Goal: Task Accomplishment & Management: Manage account settings

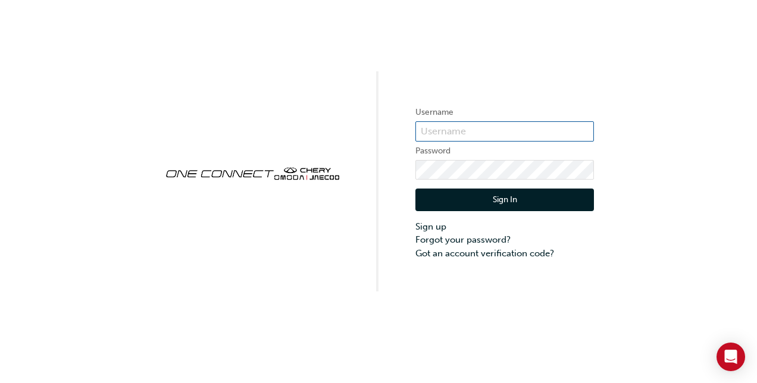
click at [429, 127] on input "text" at bounding box center [505, 131] width 179 height 20
type input "OJAU254"
click at [451, 205] on button "Sign In" at bounding box center [505, 200] width 179 height 23
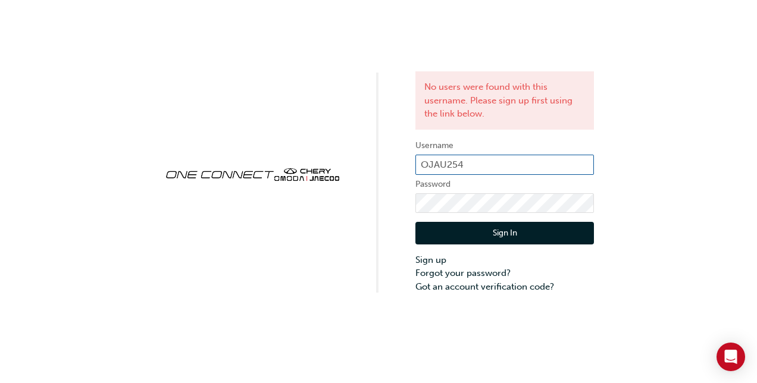
click at [467, 160] on input "OJAU254" at bounding box center [505, 165] width 179 height 20
type input "O"
type input "[EMAIL_ADDRESS][DOMAIN_NAME]"
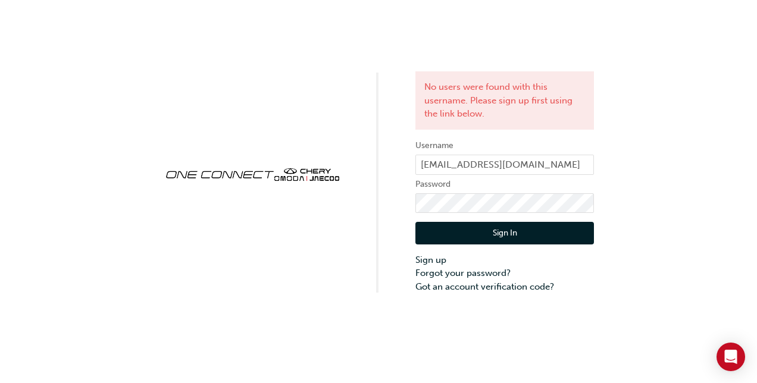
click at [500, 233] on button "Sign In" at bounding box center [505, 233] width 179 height 23
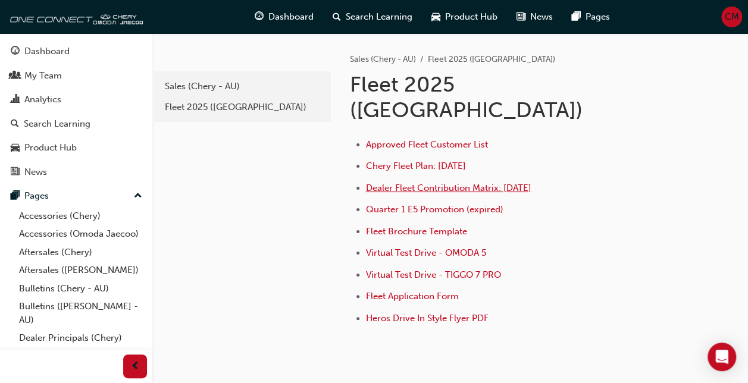
click at [421, 183] on span "Dealer Fleet Contribution Matrix: [DATE]" at bounding box center [448, 188] width 165 height 11
